Goal: Transaction & Acquisition: Purchase product/service

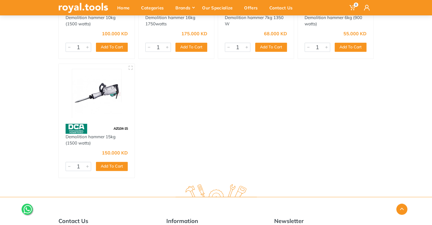
scroll to position [28, 0]
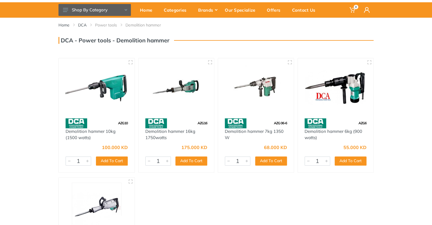
click at [186, 83] on img at bounding box center [177, 87] width 66 height 49
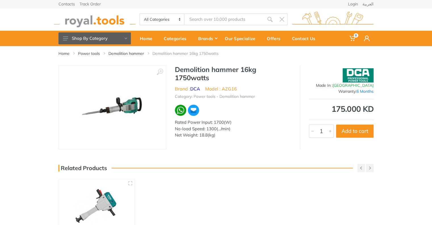
click at [133, 120] on img at bounding box center [113, 108] width 64 height 64
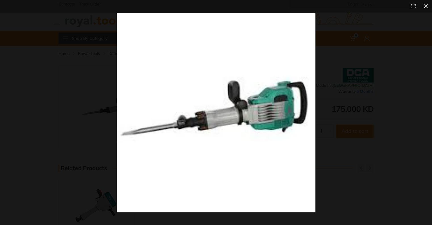
click at [427, 7] on button at bounding box center [426, 6] width 12 height 12
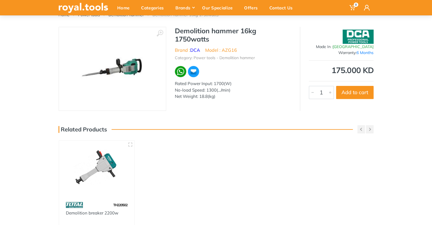
scroll to position [57, 0]
